Goal: Check status: Check status

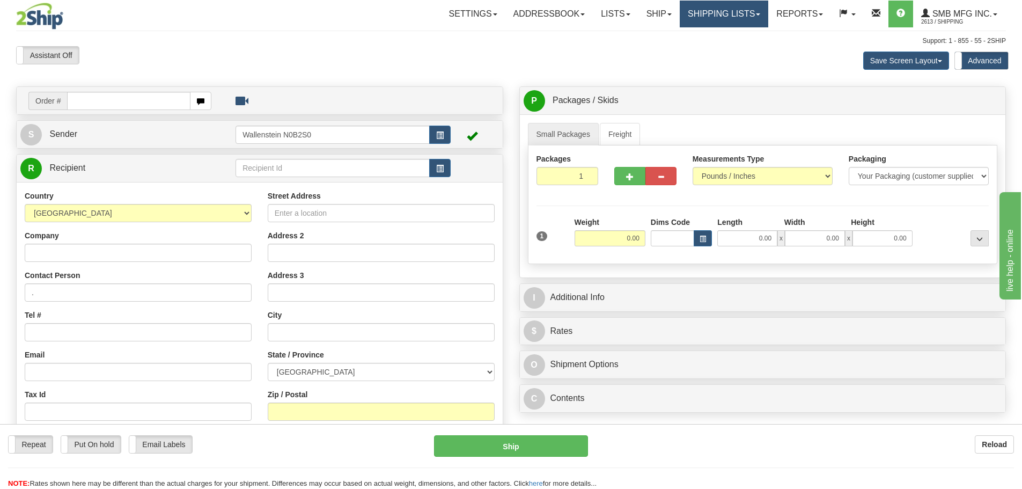
click at [705, 11] on link "Shipping lists" at bounding box center [724, 14] width 89 height 27
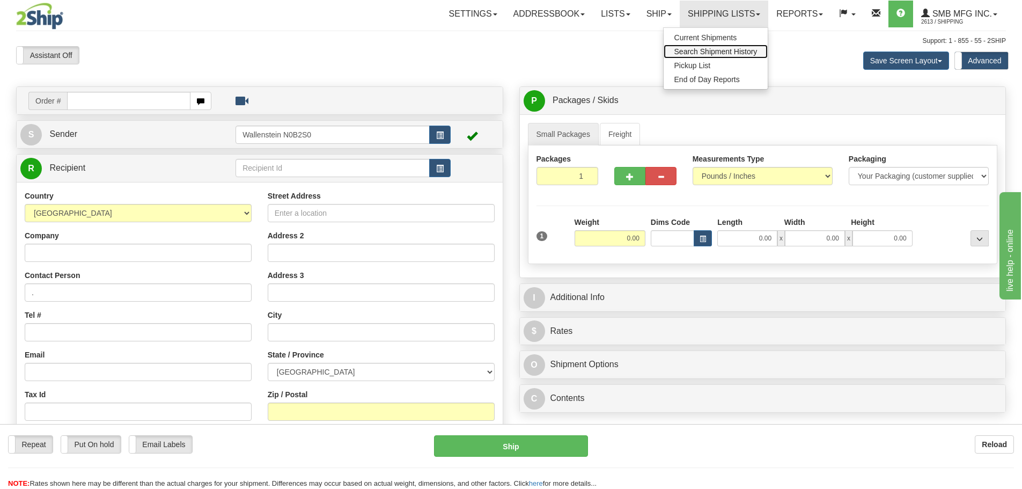
click at [699, 50] on span "Search Shipment History" at bounding box center [715, 51] width 83 height 9
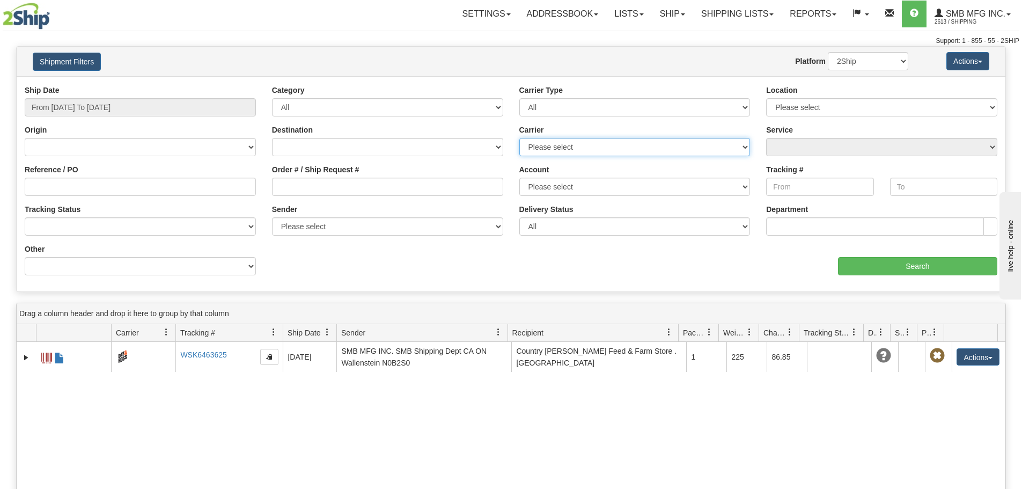
click at [576, 151] on select "Please select Apex Apex Motor Express Canada Post Day & [PERSON_NAME] DHL FedEx…" at bounding box center [634, 147] width 231 height 18
select select "30"
click at [519, 138] on select "Please select Apex Apex Motor Express Canada Post Day & [PERSON_NAME] DHL FedEx…" at bounding box center [634, 147] width 231 height 18
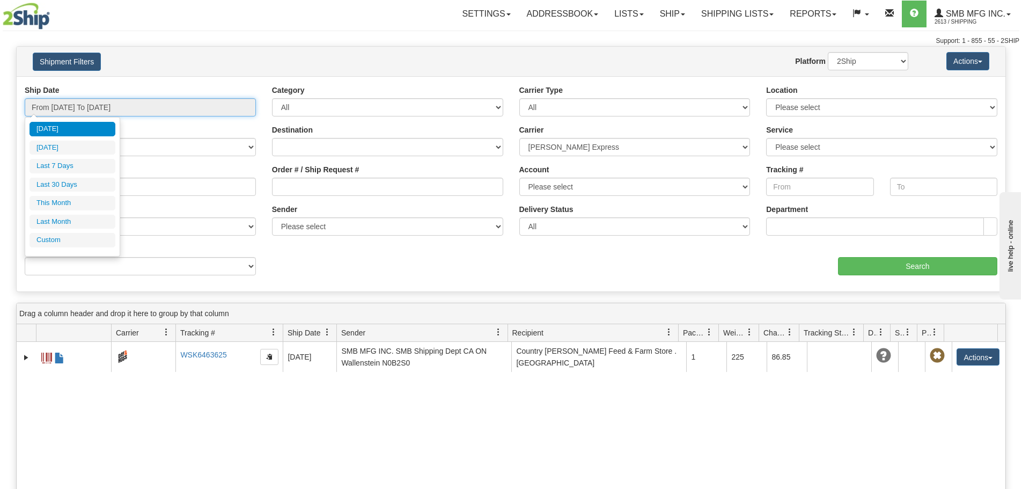
click at [118, 102] on input "From [DATE] To [DATE]" at bounding box center [140, 107] width 231 height 18
click at [82, 180] on li "Last 30 Days" at bounding box center [73, 185] width 86 height 14
type input "From [DATE] To [DATE]"
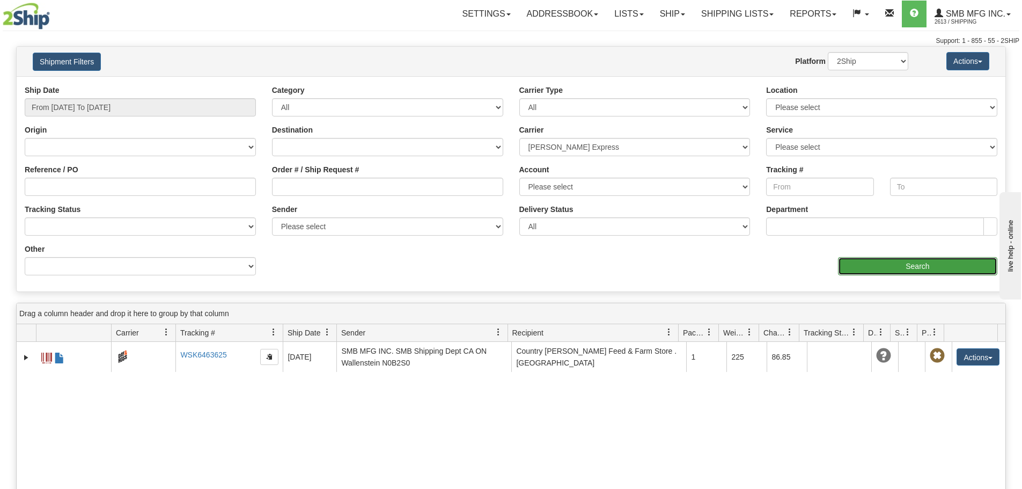
click at [928, 270] on input "Search" at bounding box center [917, 266] width 159 height 18
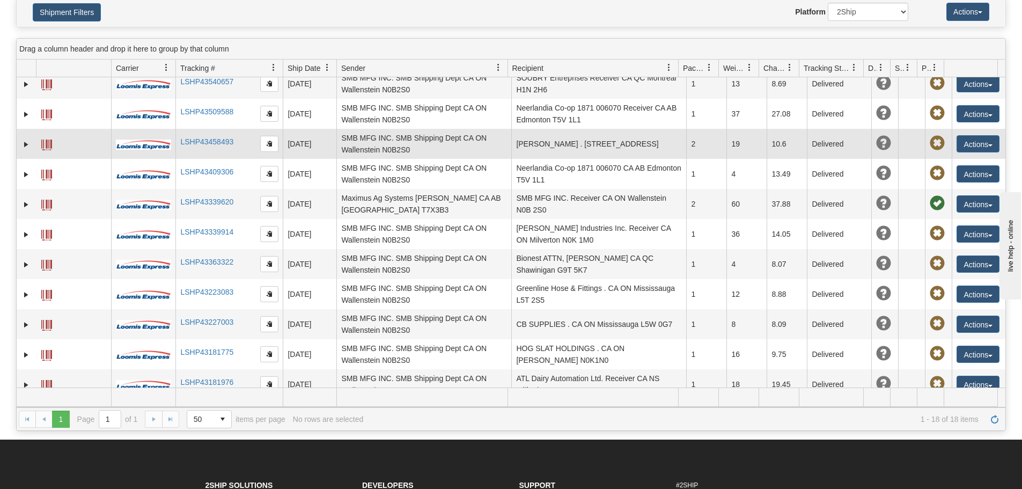
scroll to position [54, 0]
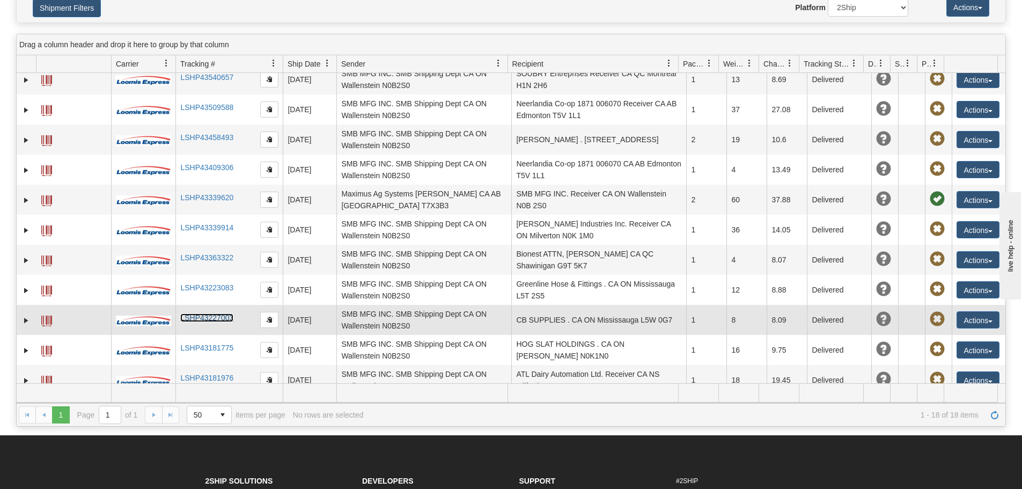
click at [225, 313] on link "LSHP43227003" at bounding box center [206, 317] width 53 height 9
click at [267, 316] on span "button" at bounding box center [269, 319] width 6 height 6
